Goal: Check status: Check status

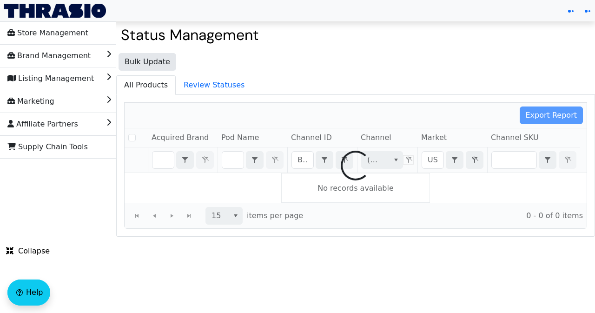
checkbox input "false"
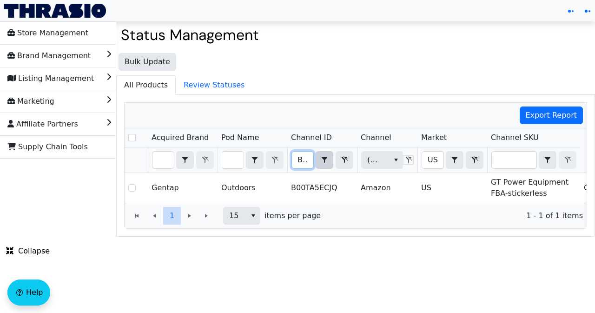
scroll to position [0, 33]
drag, startPoint x: 297, startPoint y: 157, endPoint x: 316, endPoint y: 161, distance: 19.9
click at [316, 161] on div "B00TA5ECJQ Contains" at bounding box center [322, 160] width 62 height 18
type input "v"
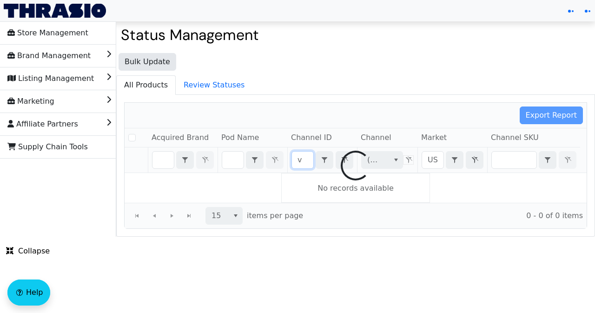
checkbox input "false"
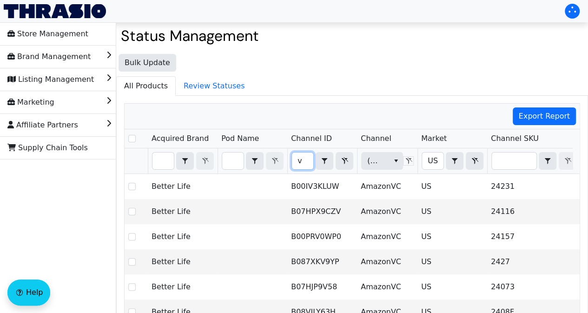
drag, startPoint x: 307, startPoint y: 160, endPoint x: 281, endPoint y: 162, distance: 25.2
click at [281, 162] on tr "v Contains (All) US Contains (All)" at bounding box center [544, 161] width 841 height 26
type input "B081M8F7N7"
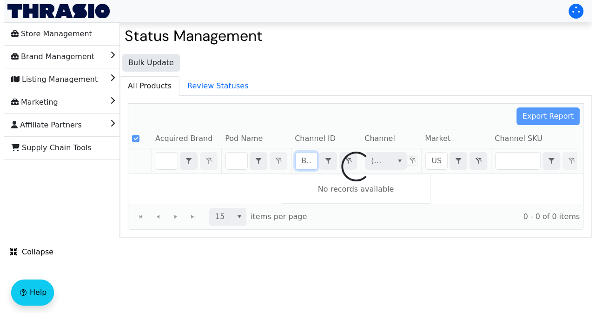
scroll to position [0, 36]
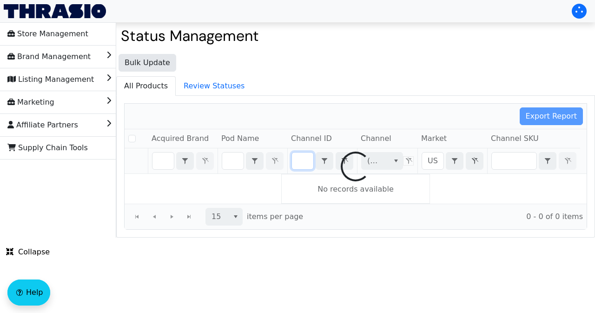
checkbox input "false"
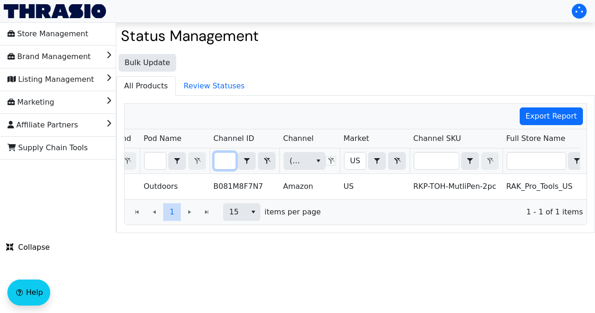
scroll to position [0, 90]
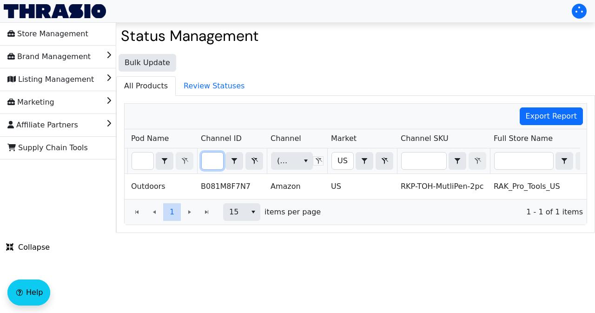
type input "B081M8F7N7"
